Goal: Find specific page/section: Find specific page/section

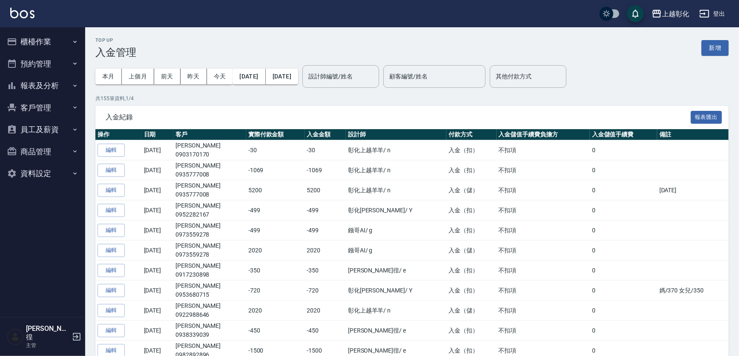
click at [72, 84] on icon "button" at bounding box center [75, 85] width 7 height 7
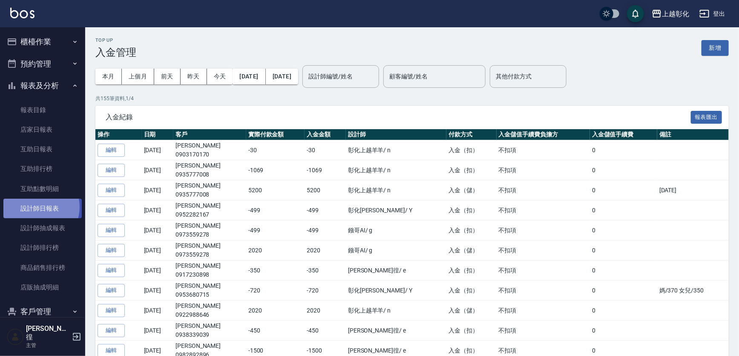
click at [36, 207] on link "設計師日報表" at bounding box center [42, 208] width 78 height 20
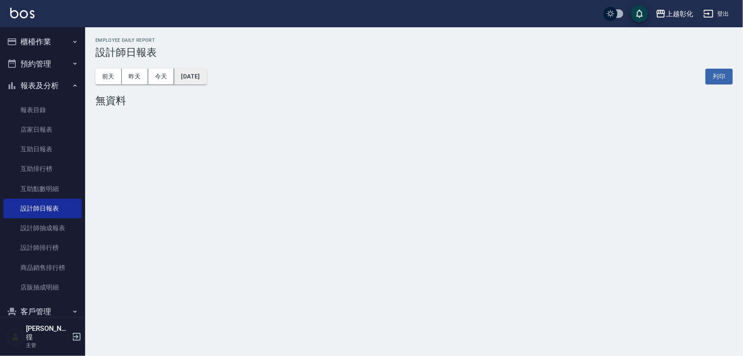
click at [194, 80] on button "[DATE]" at bounding box center [190, 77] width 32 height 16
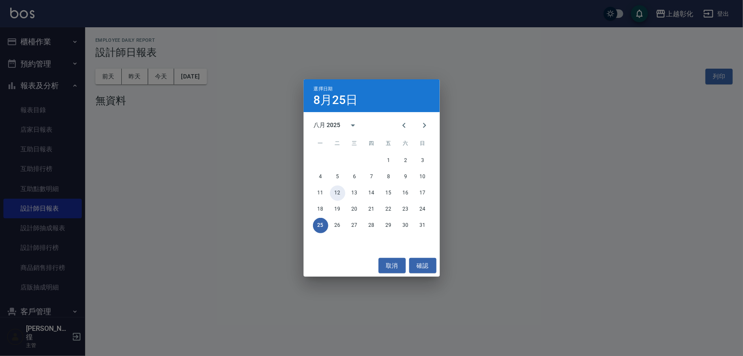
click at [338, 196] on button "12" at bounding box center [337, 192] width 15 height 15
click at [335, 191] on div "上越彰化 [DATE] 設計師日報表 列印時間： [DATE][PHONE_NUMBER]:24 Employee Daily Report 設計師日報表 […" at bounding box center [371, 178] width 743 height 356
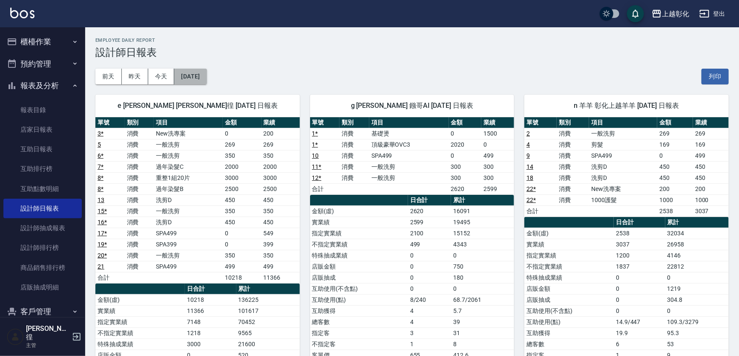
click at [205, 80] on button "[DATE]" at bounding box center [190, 77] width 32 height 16
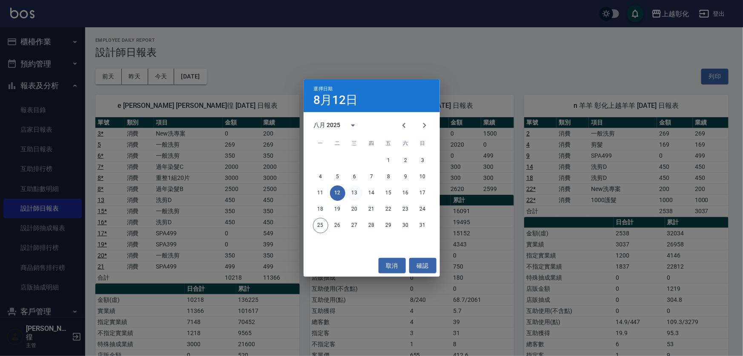
click at [356, 196] on button "13" at bounding box center [354, 192] width 15 height 15
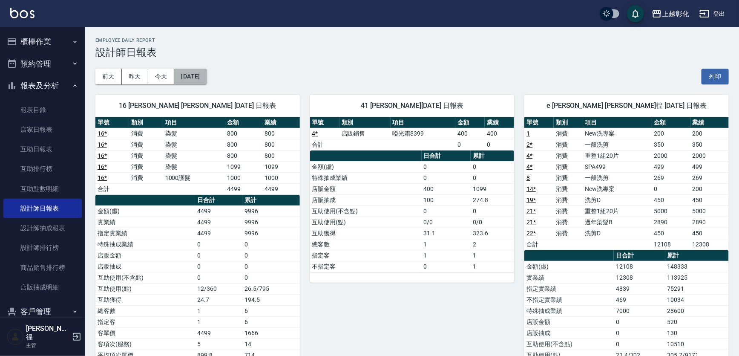
click at [205, 72] on button "[DATE]" at bounding box center [190, 77] width 32 height 16
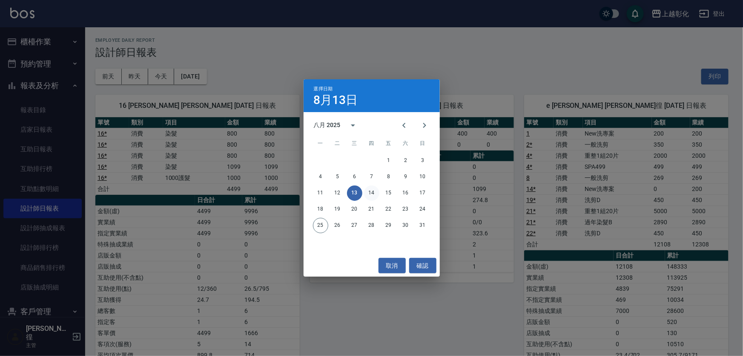
click at [366, 190] on button "14" at bounding box center [371, 192] width 15 height 15
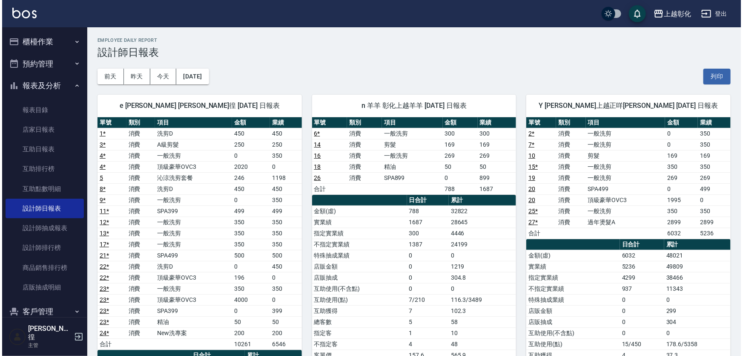
scroll to position [38, 0]
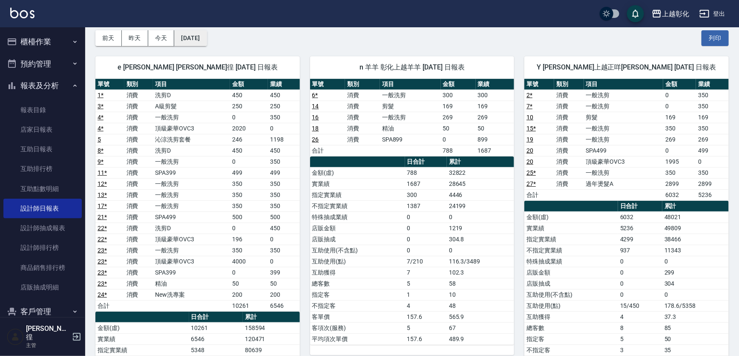
click at [203, 40] on button "[DATE]" at bounding box center [190, 38] width 32 height 16
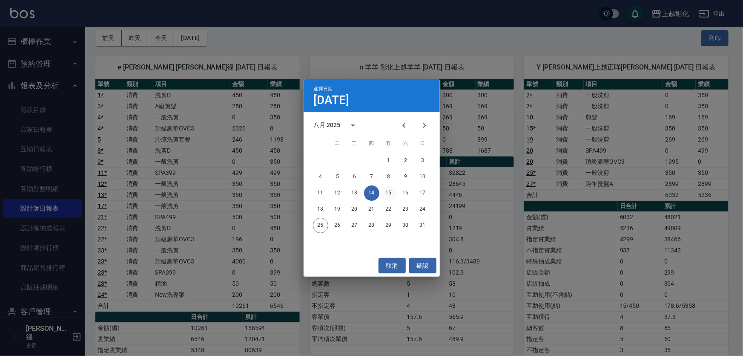
click at [390, 192] on button "15" at bounding box center [388, 192] width 15 height 15
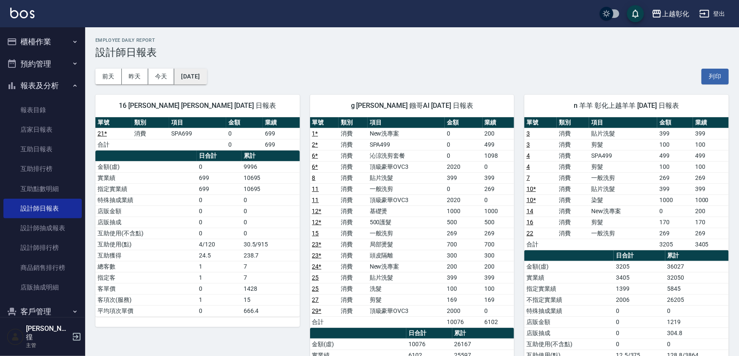
click at [206, 81] on button "[DATE]" at bounding box center [190, 77] width 32 height 16
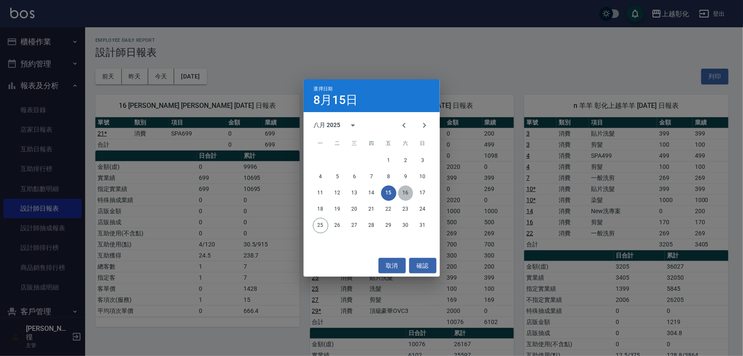
click at [402, 192] on button "16" at bounding box center [405, 192] width 15 height 15
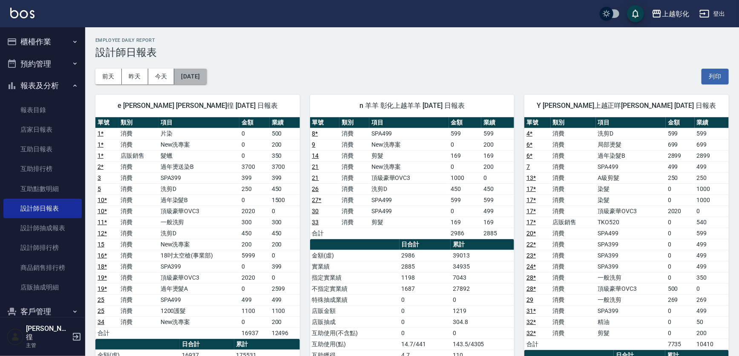
click at [193, 80] on button "[DATE]" at bounding box center [190, 77] width 32 height 16
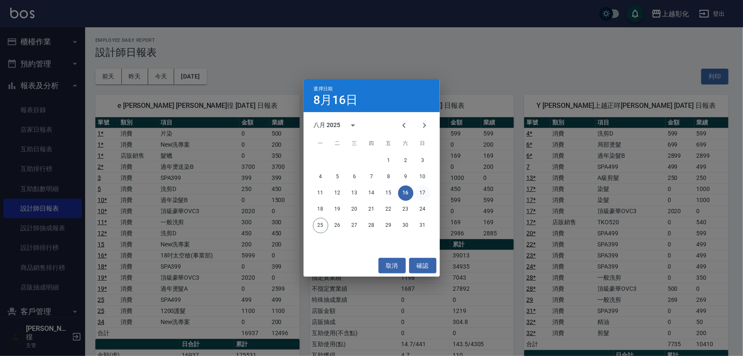
click at [421, 196] on button "17" at bounding box center [422, 192] width 15 height 15
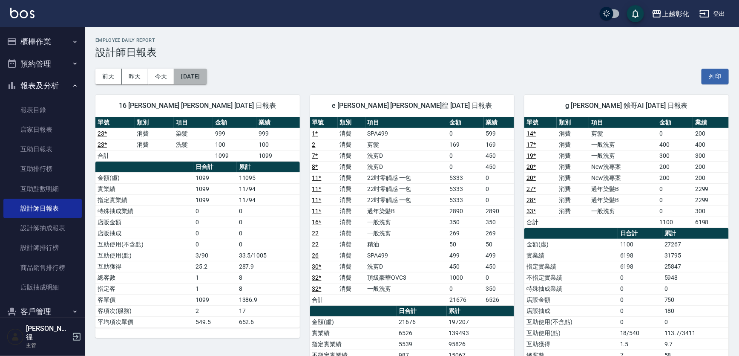
click at [207, 75] on button "[DATE]" at bounding box center [190, 77] width 32 height 16
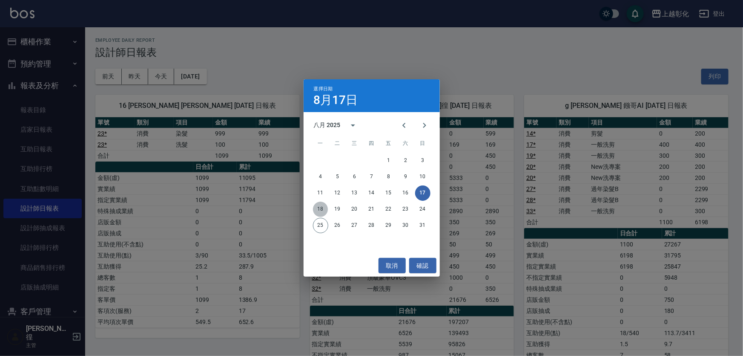
click at [316, 210] on button "18" at bounding box center [320, 208] width 15 height 15
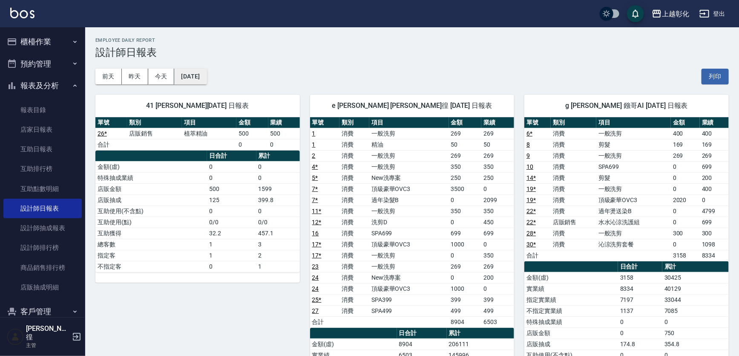
click at [204, 77] on button "[DATE]" at bounding box center [190, 77] width 32 height 16
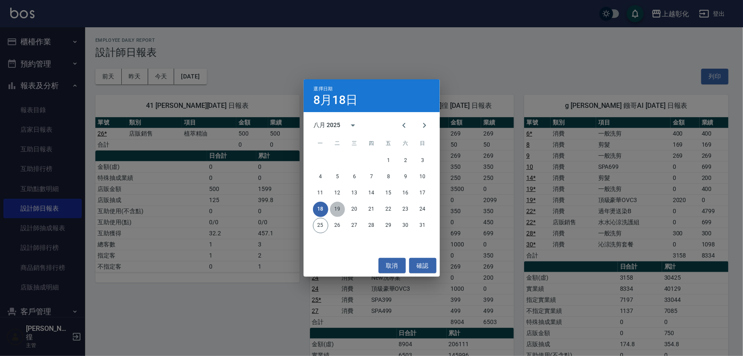
click at [333, 207] on button "19" at bounding box center [337, 208] width 15 height 15
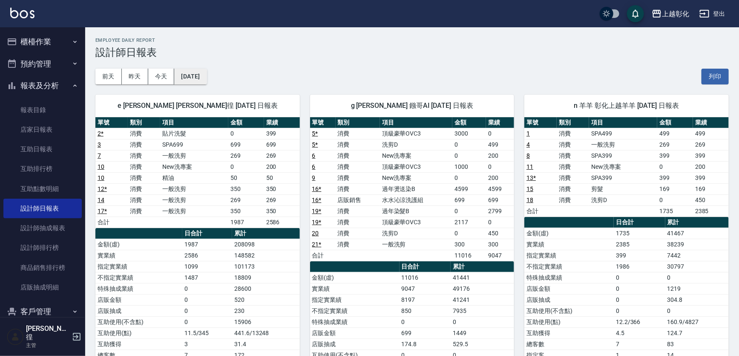
click at [184, 83] on button "[DATE]" at bounding box center [190, 77] width 32 height 16
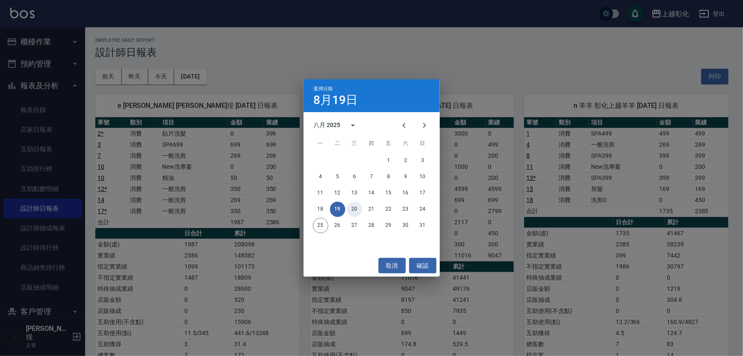
click at [358, 210] on button "20" at bounding box center [354, 208] width 15 height 15
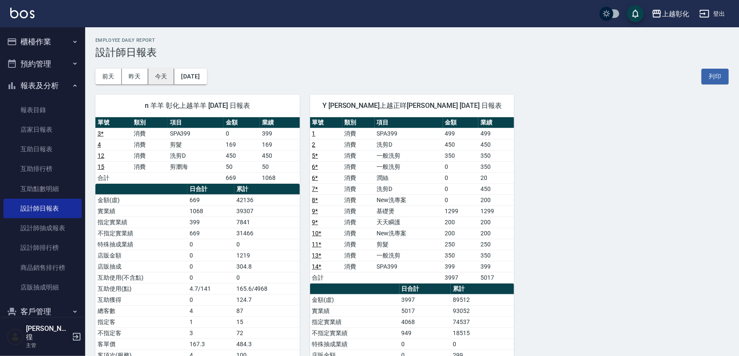
click at [153, 75] on button "今天" at bounding box center [161, 77] width 26 height 16
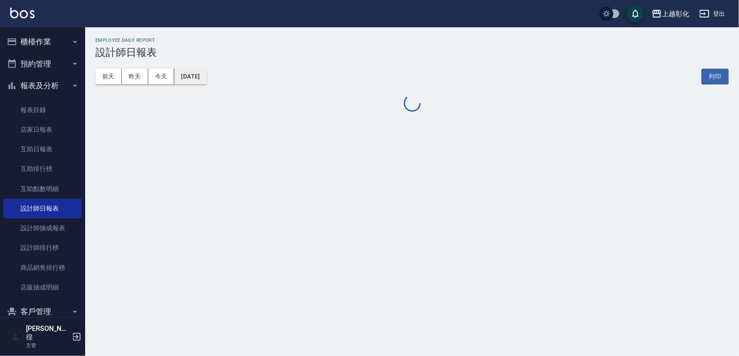
click at [201, 75] on button "[DATE]" at bounding box center [190, 77] width 32 height 16
click at [182, 77] on button "[DATE]" at bounding box center [190, 77] width 32 height 16
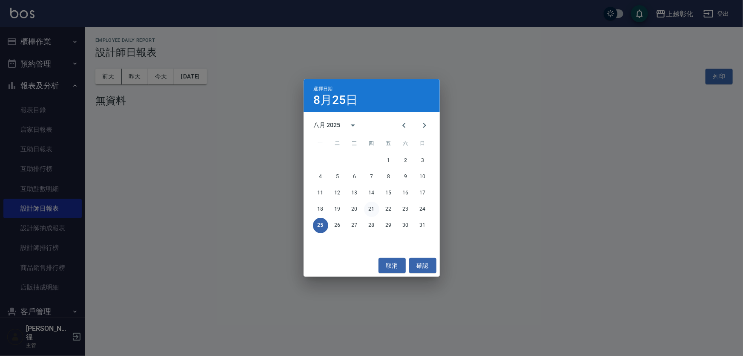
click at [370, 207] on button "21" at bounding box center [371, 208] width 15 height 15
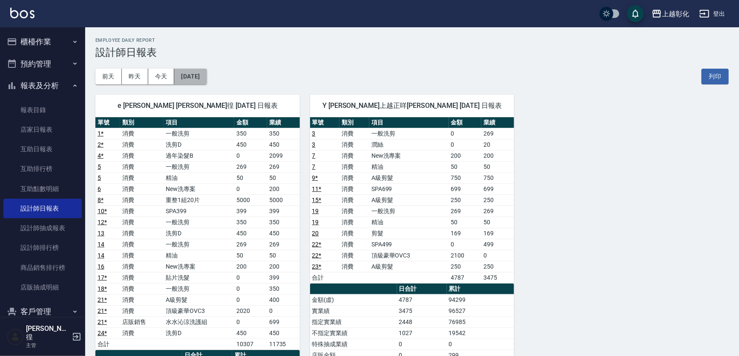
click at [207, 77] on button "[DATE]" at bounding box center [190, 77] width 32 height 16
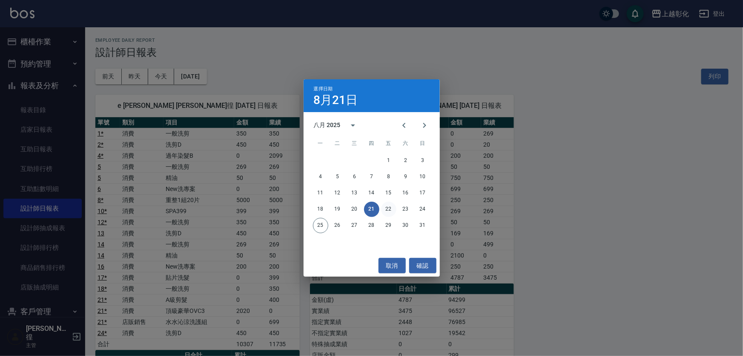
click at [384, 210] on button "22" at bounding box center [388, 208] width 15 height 15
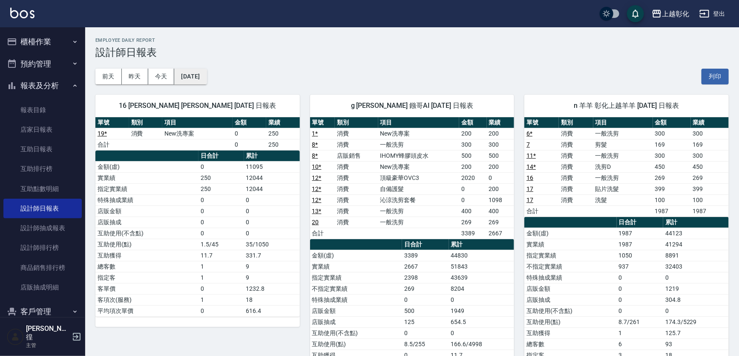
click at [207, 75] on button "[DATE]" at bounding box center [190, 77] width 32 height 16
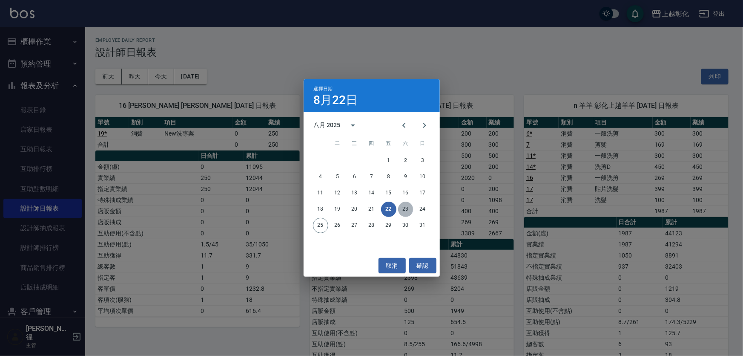
drag, startPoint x: 406, startPoint y: 213, endPoint x: 415, endPoint y: 210, distance: 9.3
click at [406, 213] on button "23" at bounding box center [405, 208] width 15 height 15
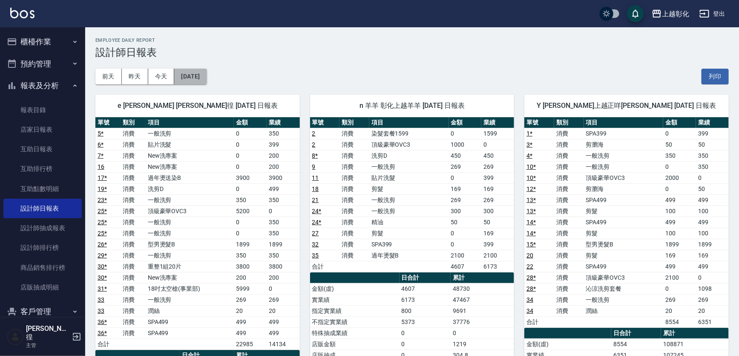
click at [184, 75] on button "[DATE]" at bounding box center [190, 77] width 32 height 16
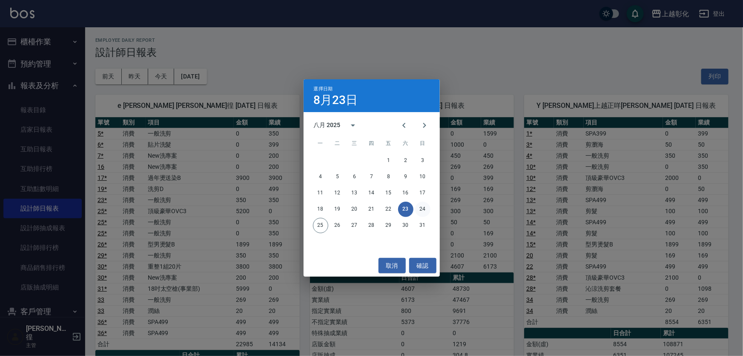
click at [428, 212] on button "24" at bounding box center [422, 208] width 15 height 15
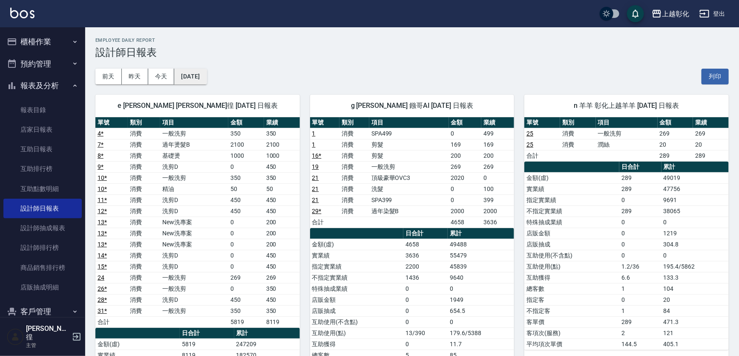
click at [197, 72] on button "[DATE]" at bounding box center [190, 77] width 32 height 16
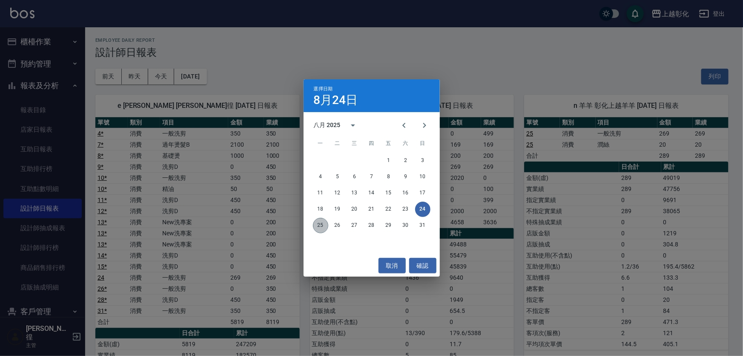
click at [323, 228] on button "25" at bounding box center [320, 225] width 15 height 15
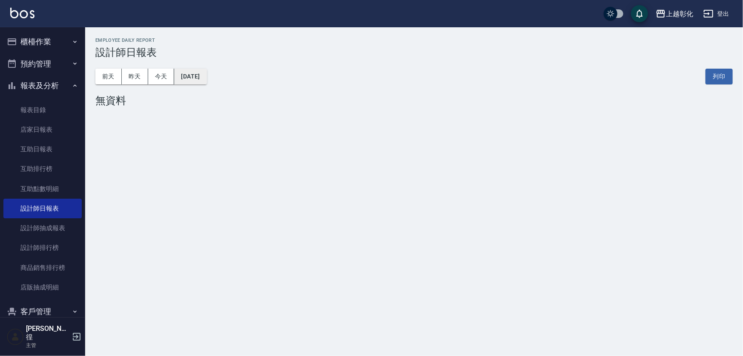
click at [207, 79] on button "[DATE]" at bounding box center [190, 77] width 32 height 16
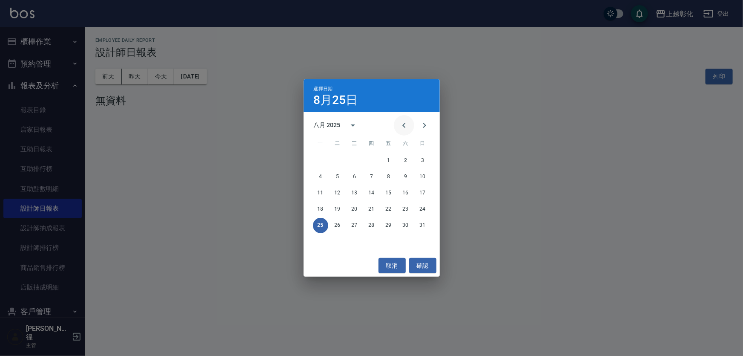
click at [403, 120] on icon "Previous month" at bounding box center [404, 125] width 10 height 10
click at [426, 126] on icon "Next month" at bounding box center [425, 125] width 10 height 10
click at [443, 210] on div "選擇日期 8月25日 八月 2025 一 二 三 四 五 六 日 1 2 3 4 5 6 7 8 9 10 11 12 13 14 15 16 17 18 1…" at bounding box center [371, 178] width 743 height 356
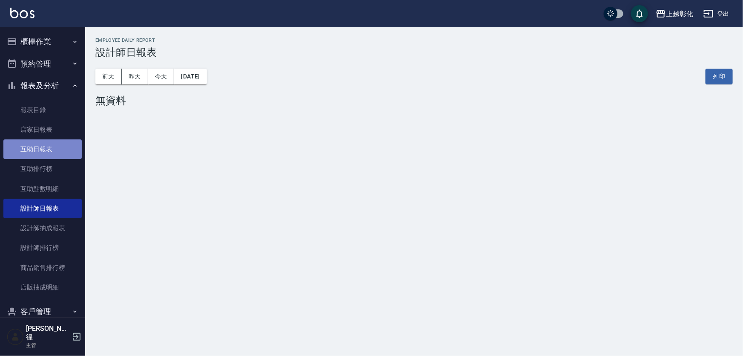
click at [45, 150] on link "互助日報表" at bounding box center [42, 149] width 78 height 20
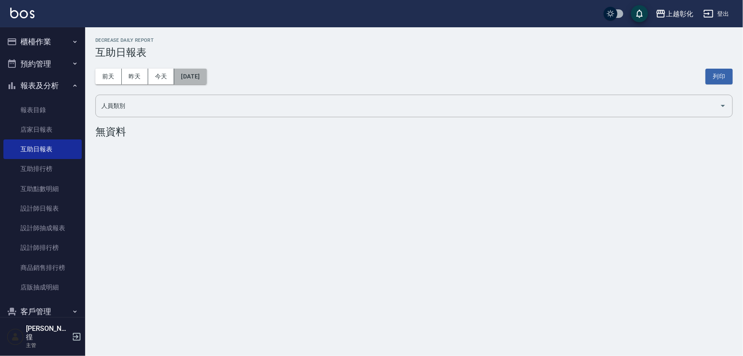
click at [206, 77] on button "[DATE]" at bounding box center [190, 77] width 32 height 16
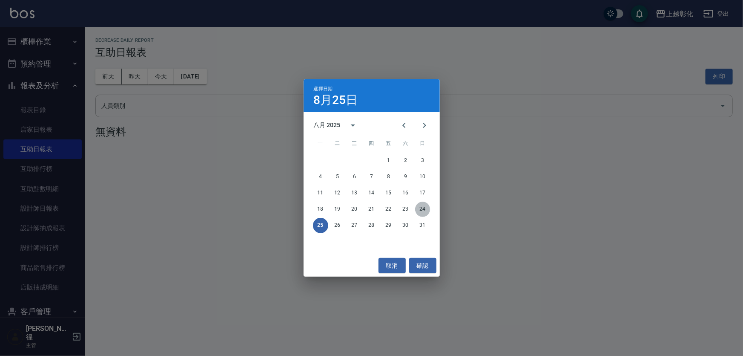
click at [419, 211] on button "24" at bounding box center [422, 208] width 15 height 15
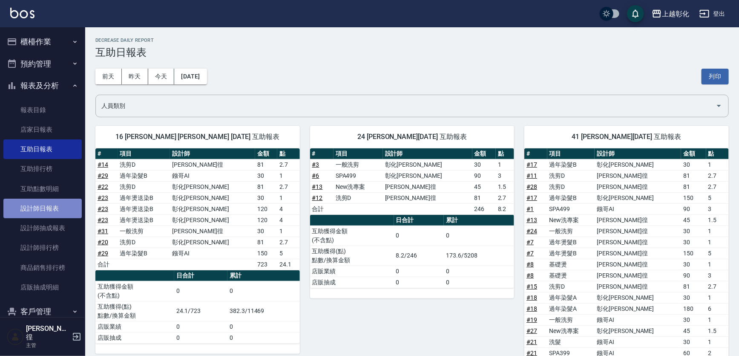
click at [50, 213] on link "設計師日報表" at bounding box center [42, 208] width 78 height 20
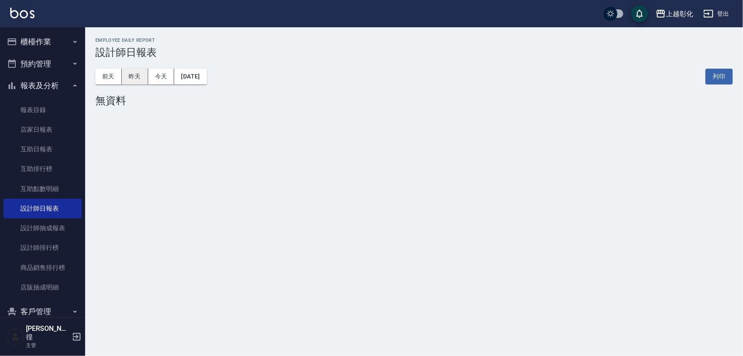
click at [132, 80] on button "昨天" at bounding box center [135, 77] width 26 height 16
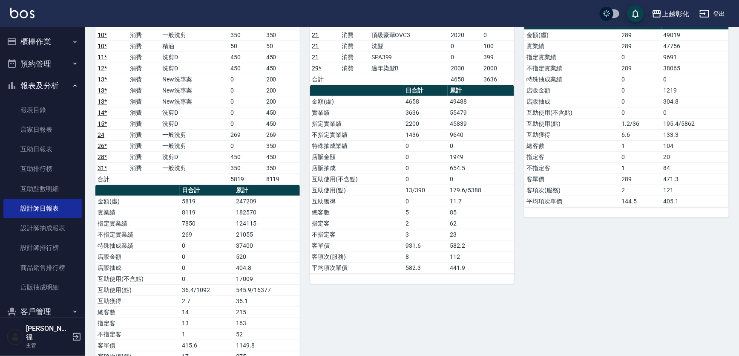
scroll to position [38, 0]
